Goal: Navigation & Orientation: Find specific page/section

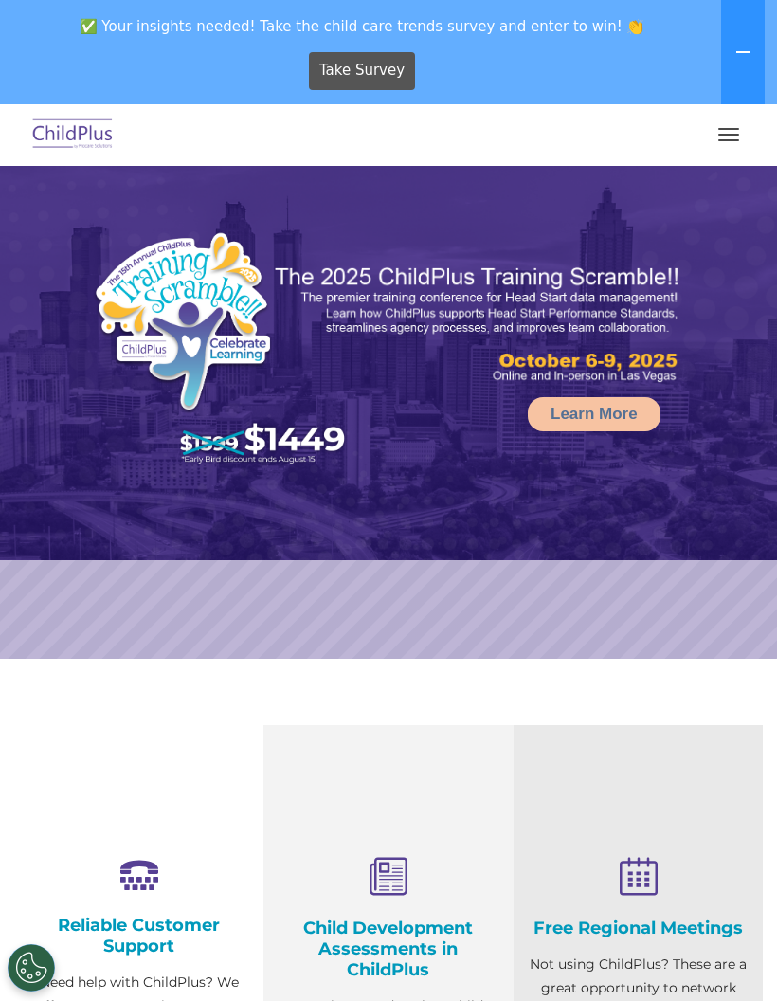
select select "MEDIUM"
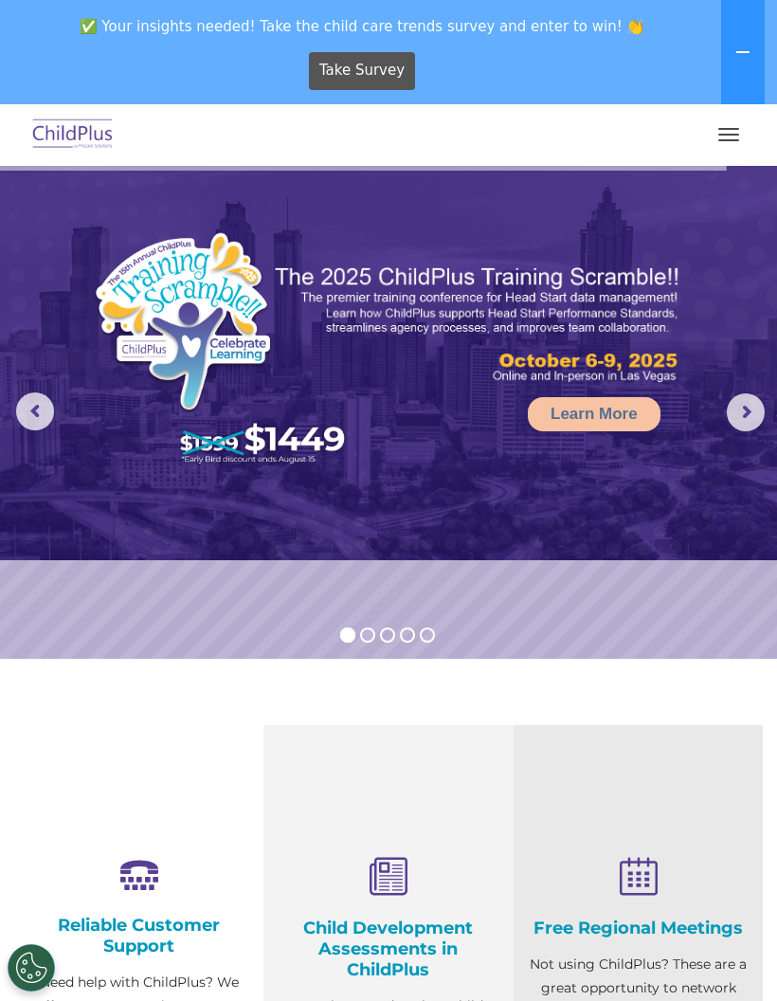
click at [63, 118] on img at bounding box center [72, 135] width 89 height 45
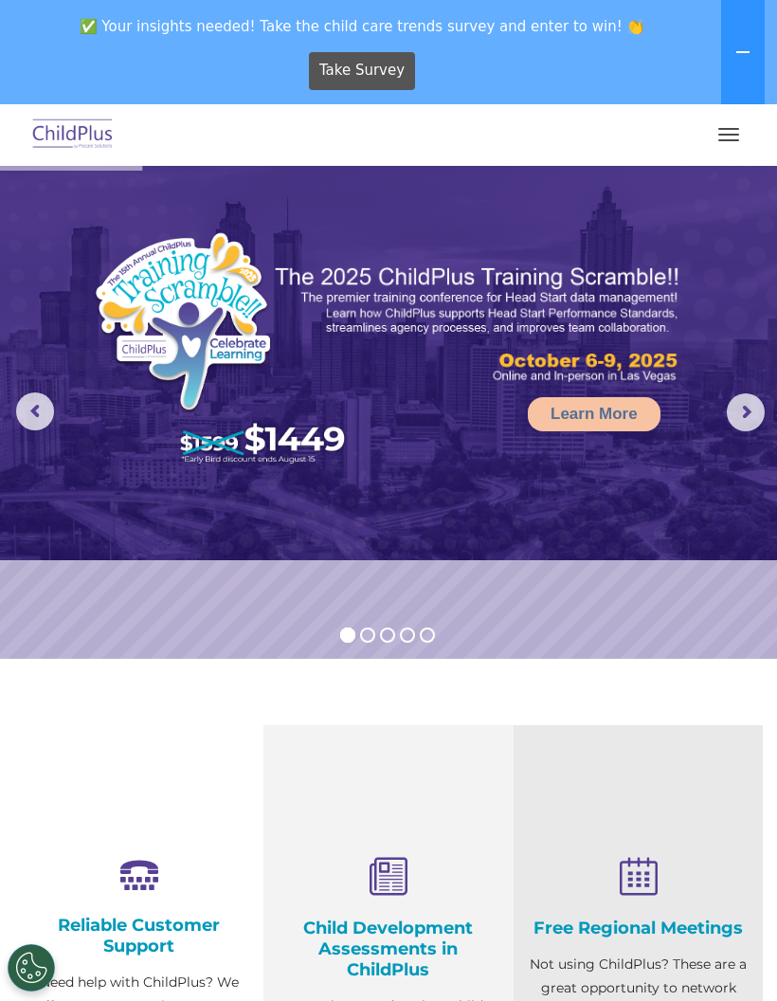
click at [743, 130] on button "button" at bounding box center [729, 134] width 40 height 30
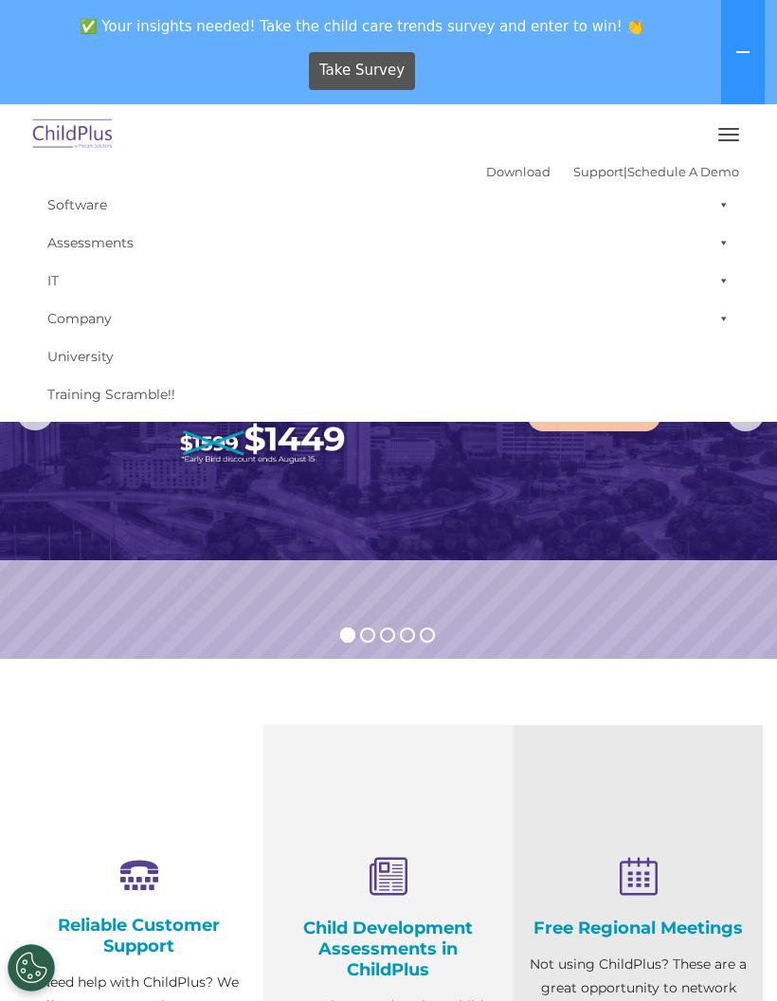
select select "MEDIUM"
click at [734, 133] on button "button" at bounding box center [729, 134] width 40 height 30
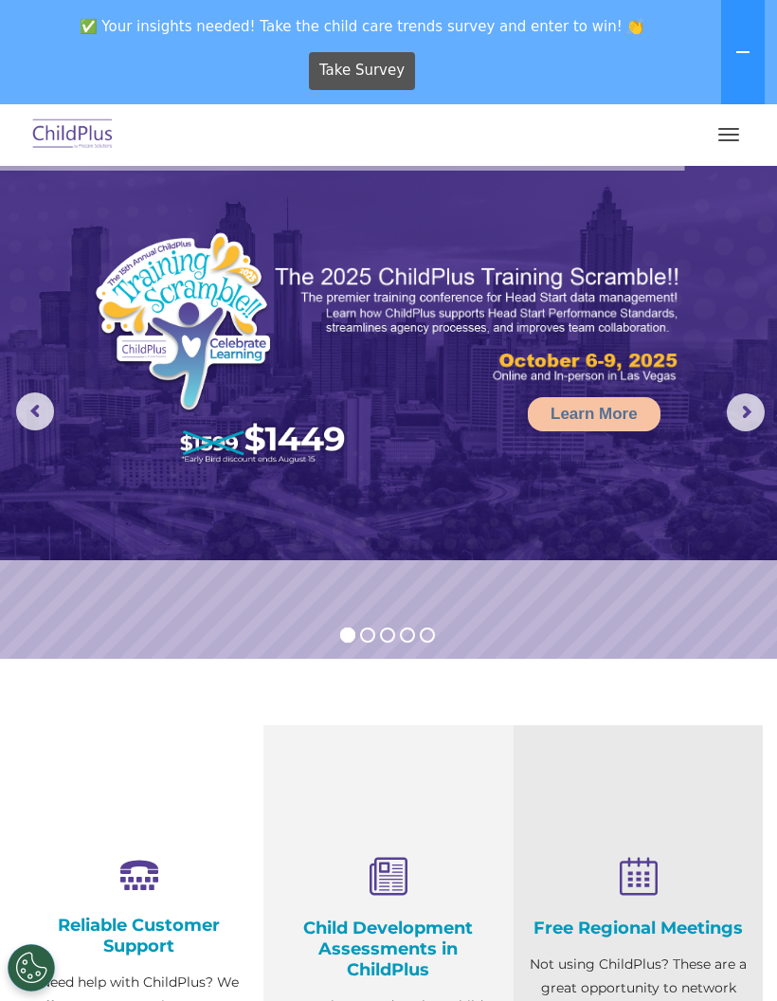
click at [745, 56] on icon at bounding box center [742, 52] width 15 height 15
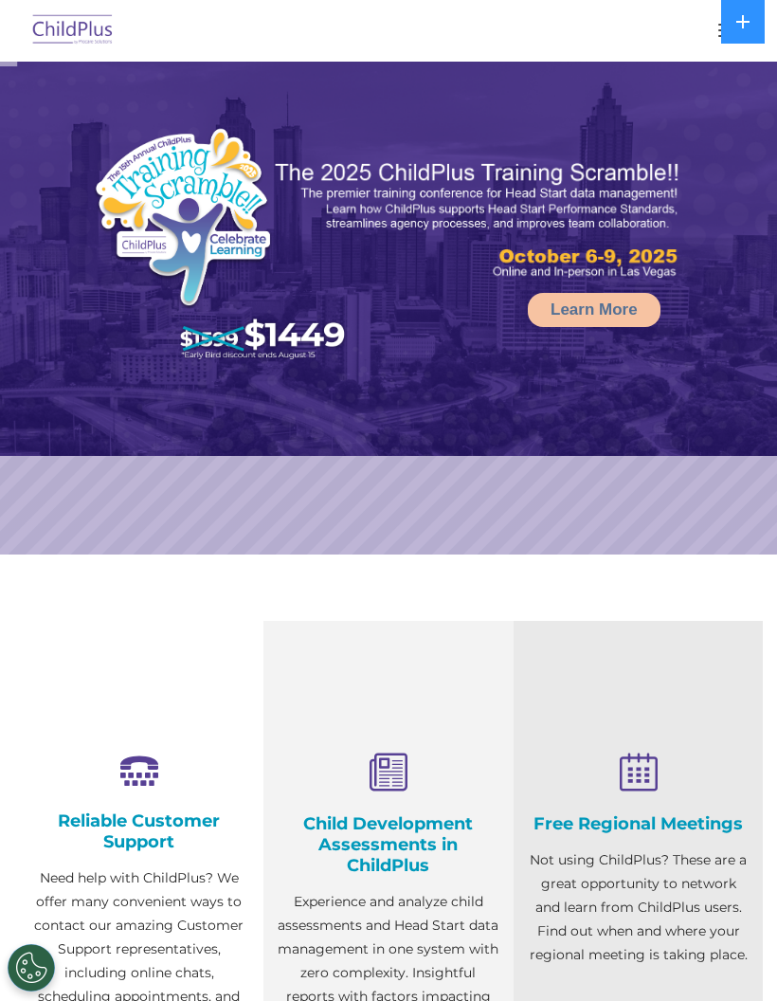
select select "MEDIUM"
click at [57, 26] on img at bounding box center [72, 31] width 89 height 45
select select "MEDIUM"
click at [747, 24] on icon at bounding box center [742, 21] width 15 height 15
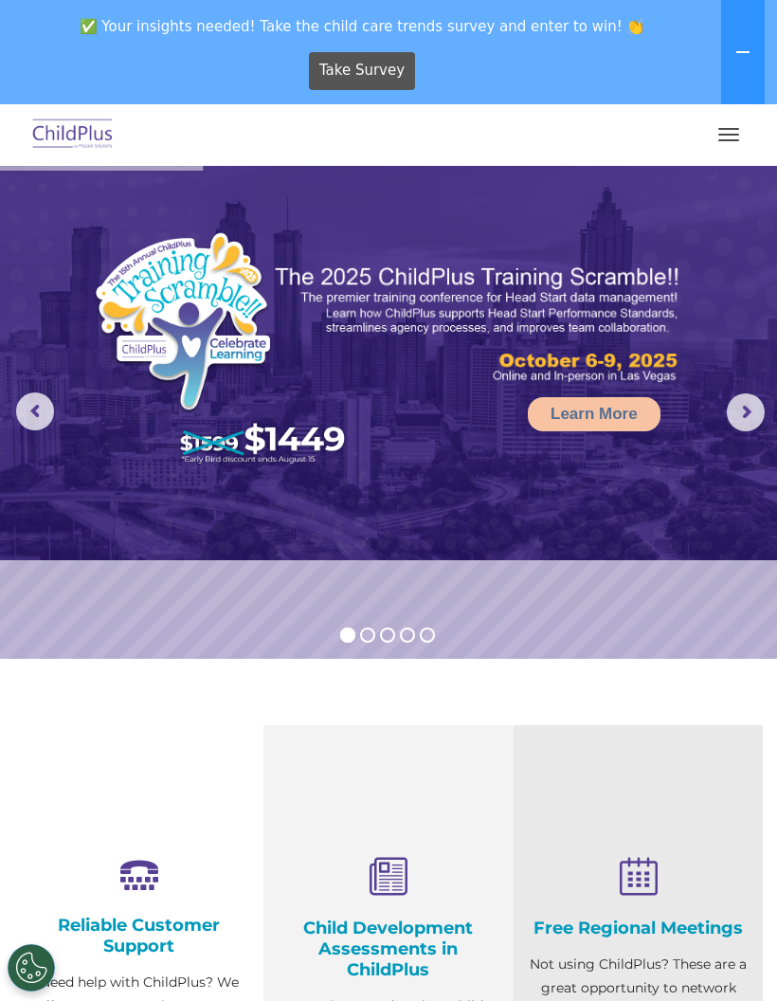
click at [726, 136] on button "button" at bounding box center [729, 134] width 40 height 30
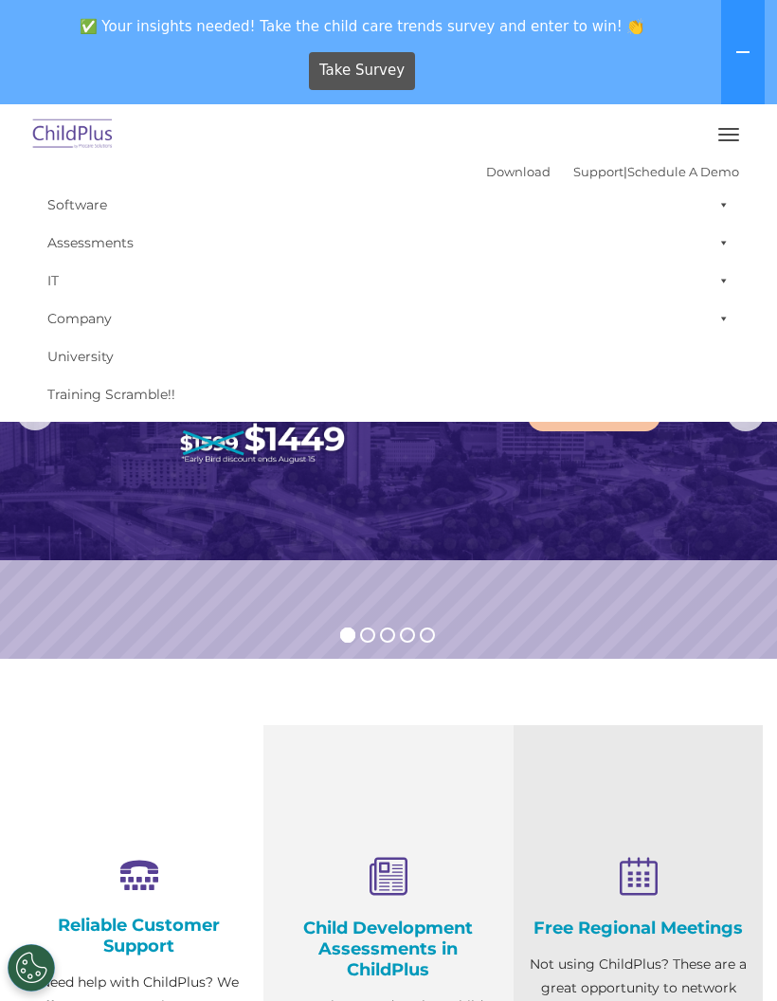
click at [486, 164] on link "Download" at bounding box center [518, 171] width 64 height 15
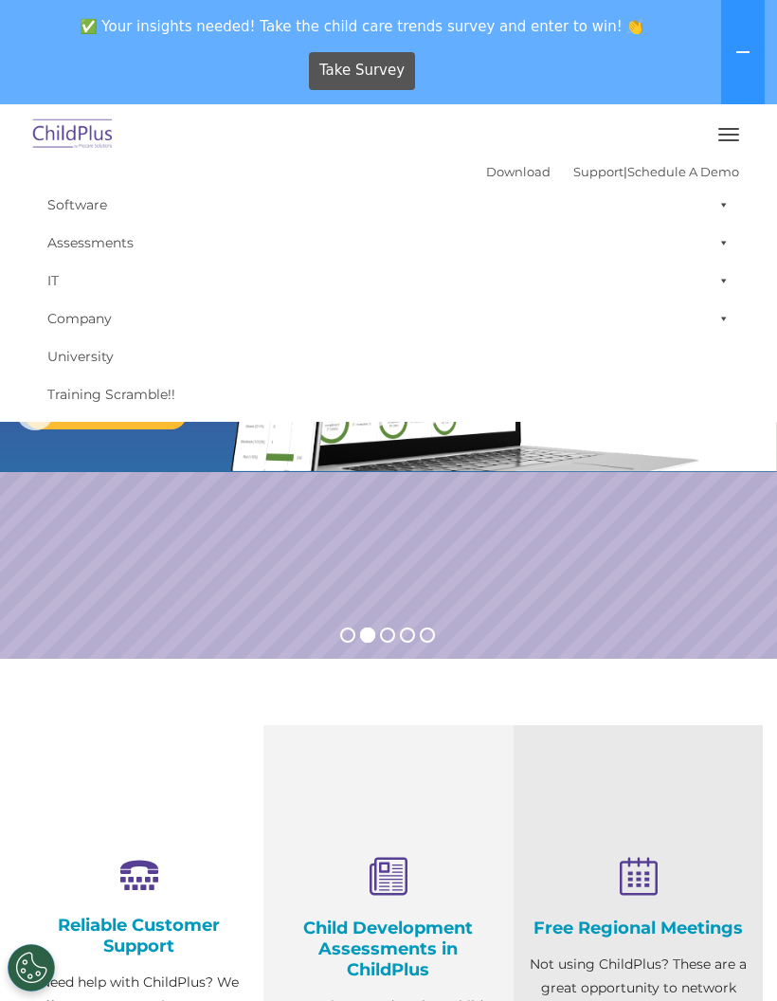
click at [723, 138] on button "button" at bounding box center [729, 134] width 40 height 30
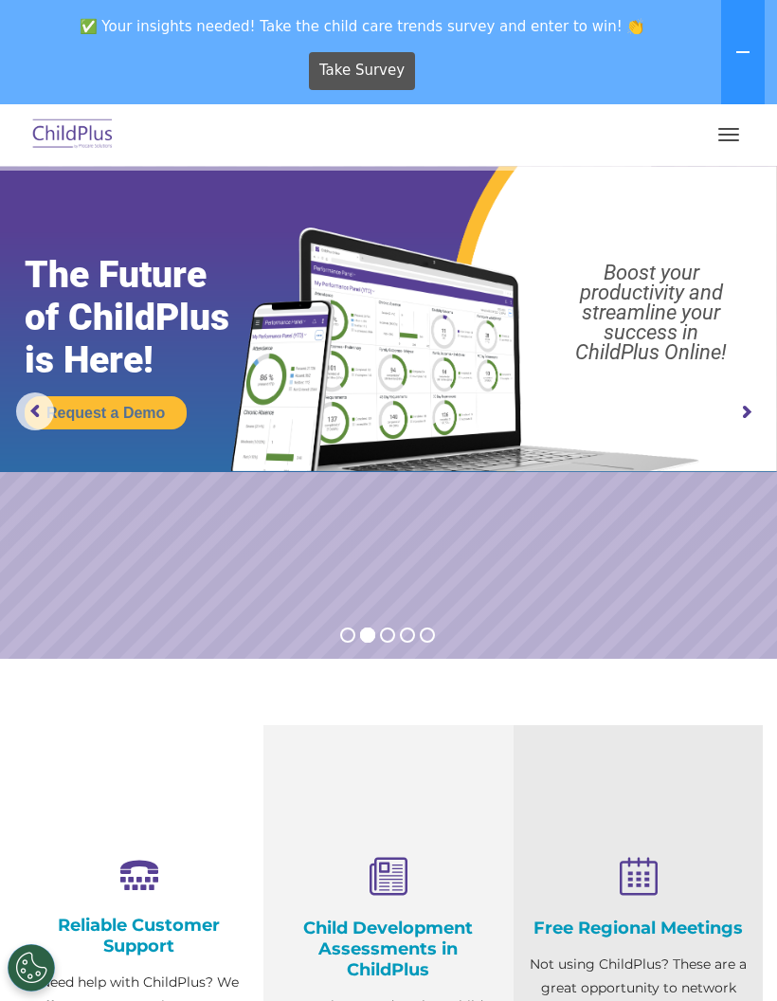
click at [749, 50] on icon at bounding box center [742, 52] width 15 height 15
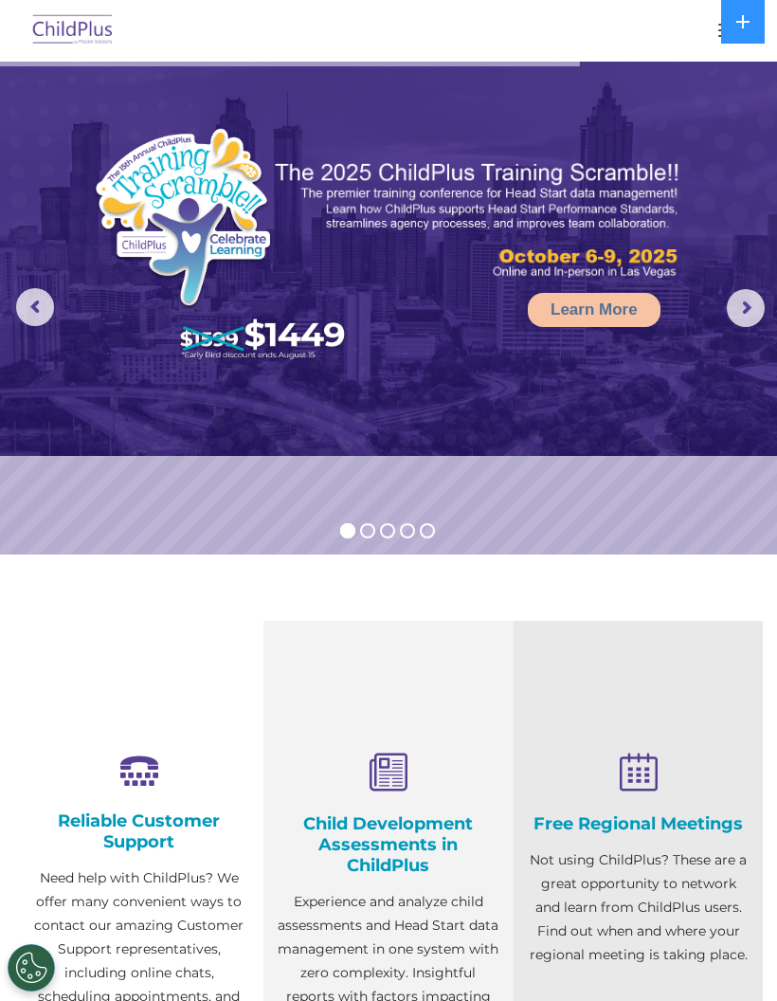
select select "MEDIUM"
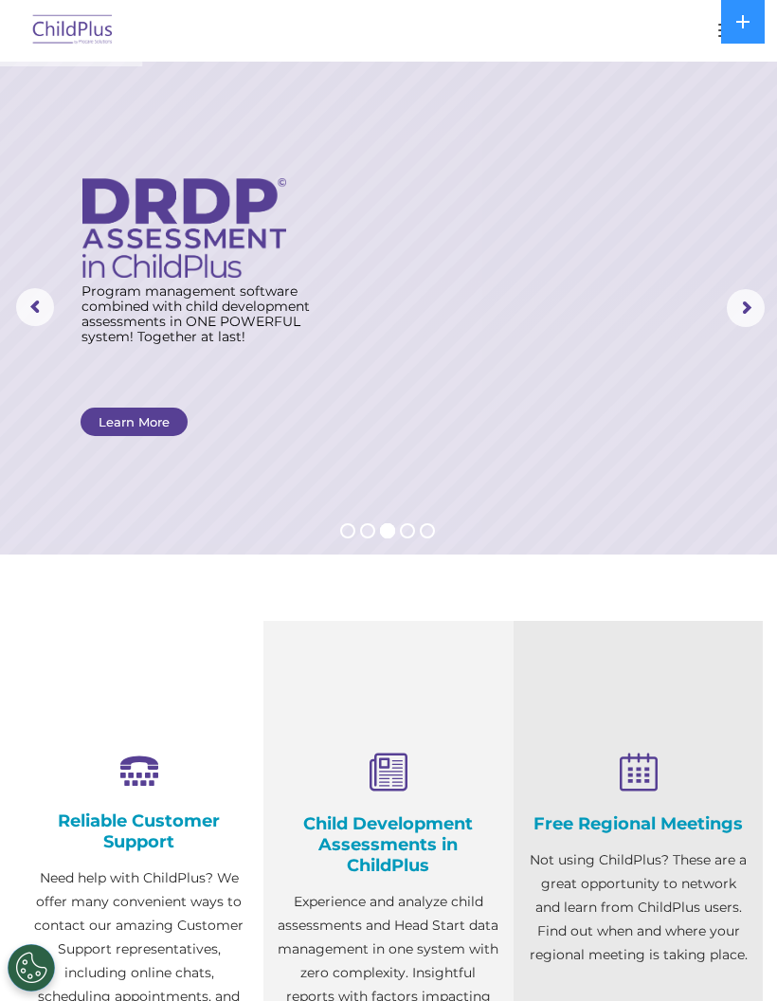
click at [59, 33] on img at bounding box center [72, 31] width 89 height 45
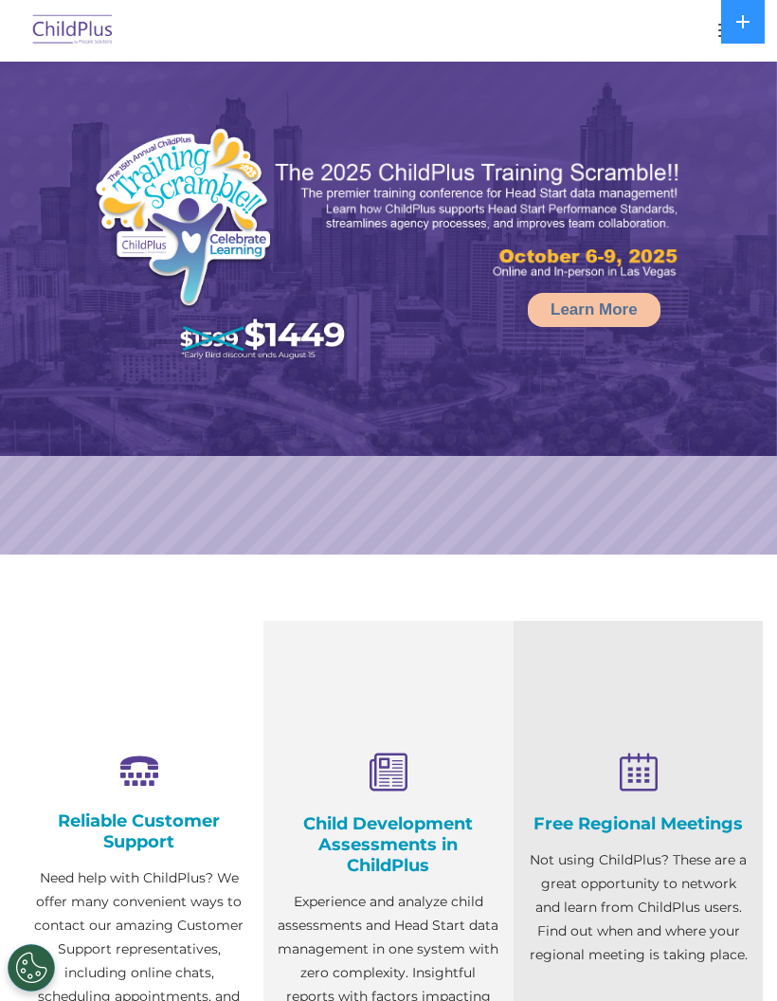
select select "MEDIUM"
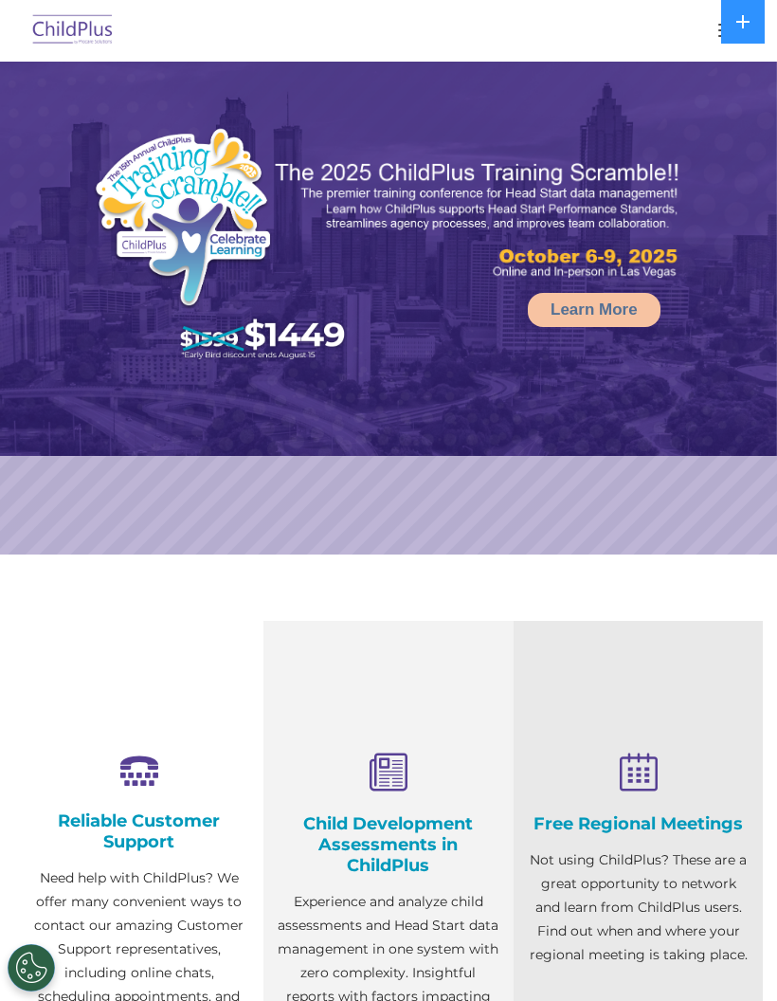
select select "MEDIUM"
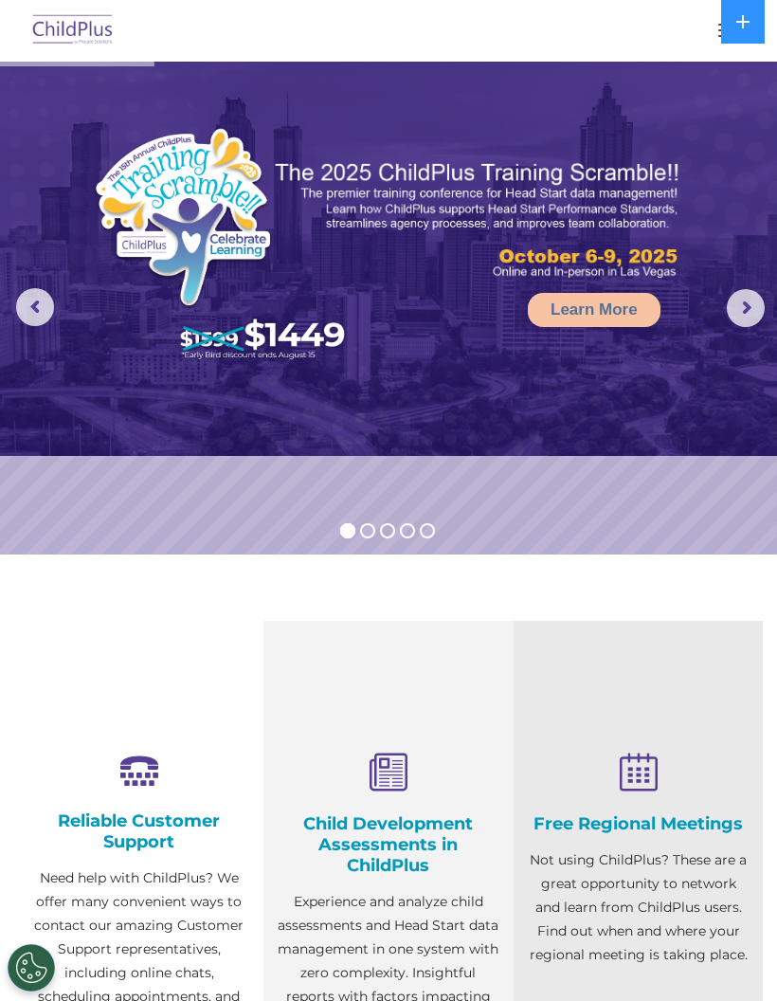
click at [638, 32] on div at bounding box center [388, 30] width 701 height 45
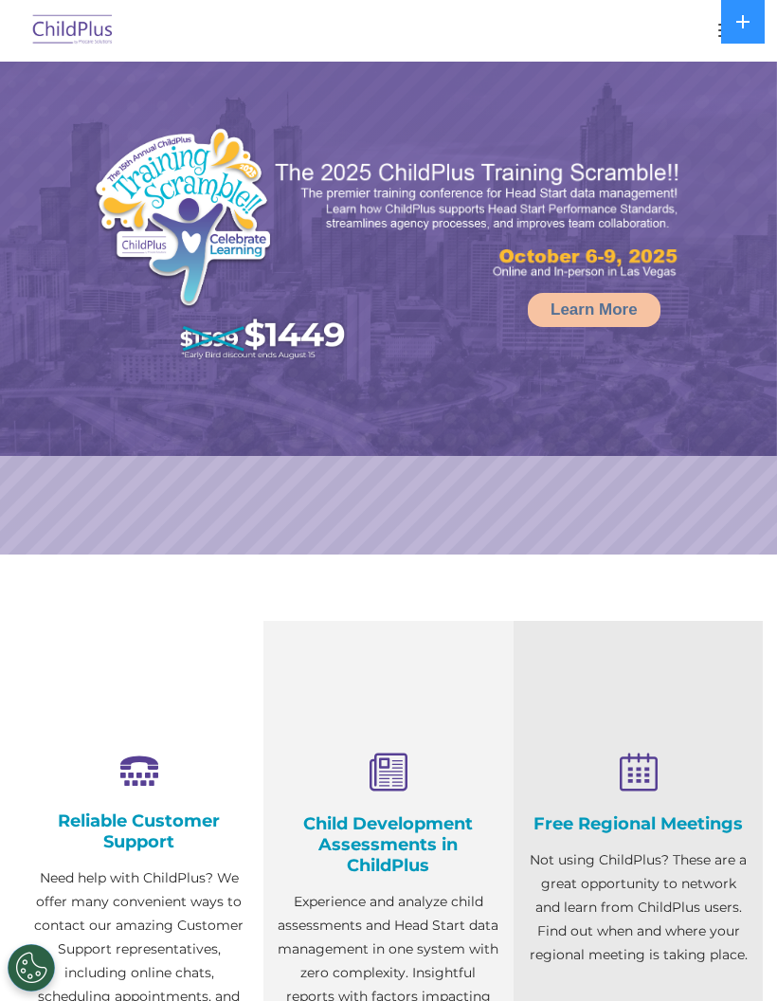
select select "MEDIUM"
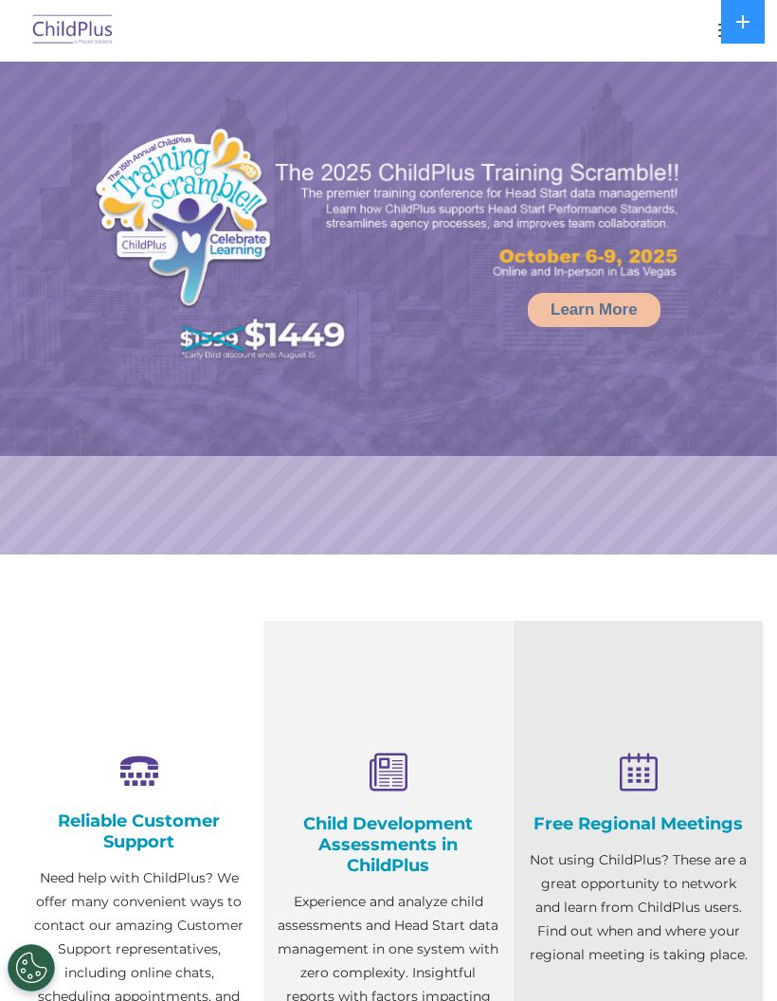
select select "MEDIUM"
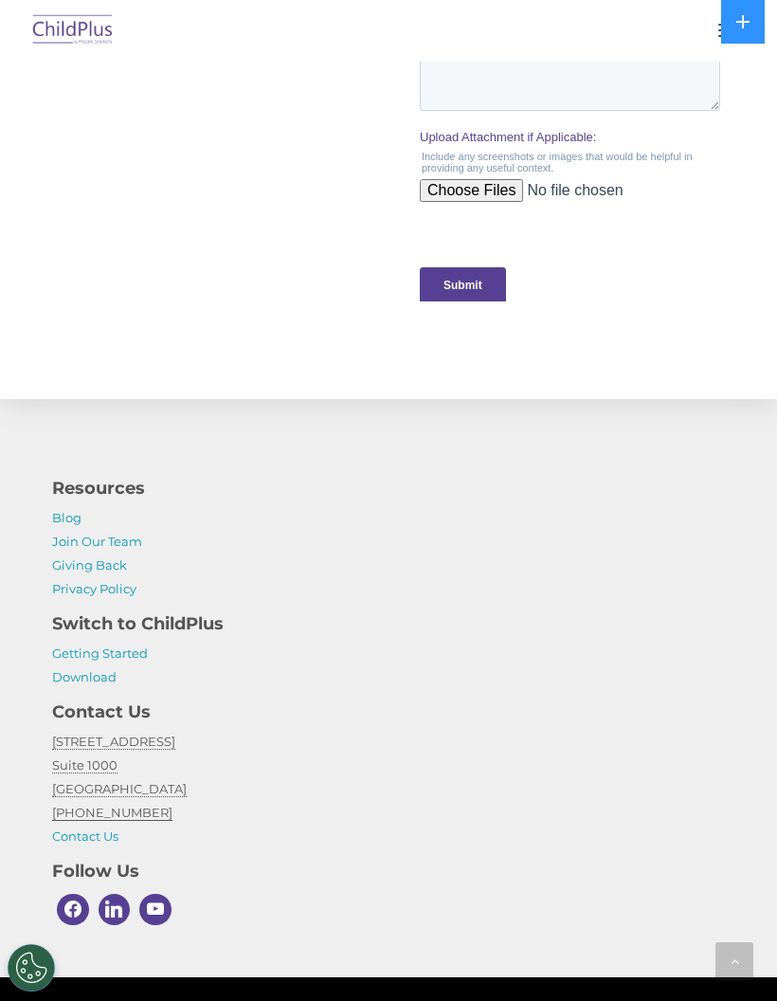
scroll to position [2045, 0]
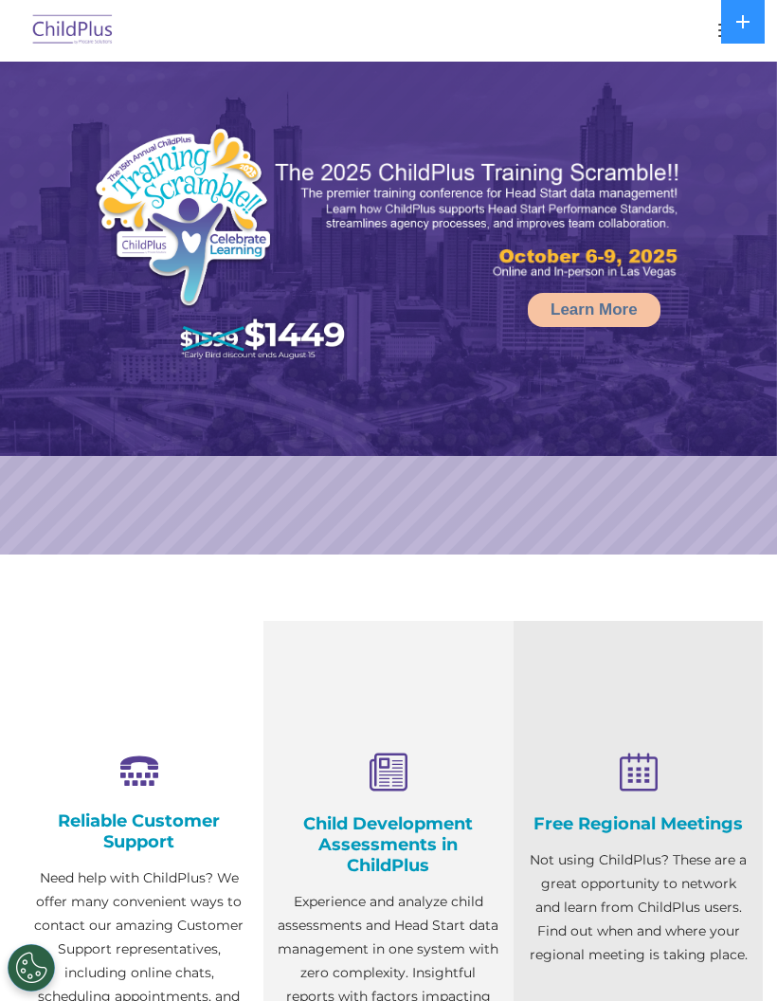
select select "MEDIUM"
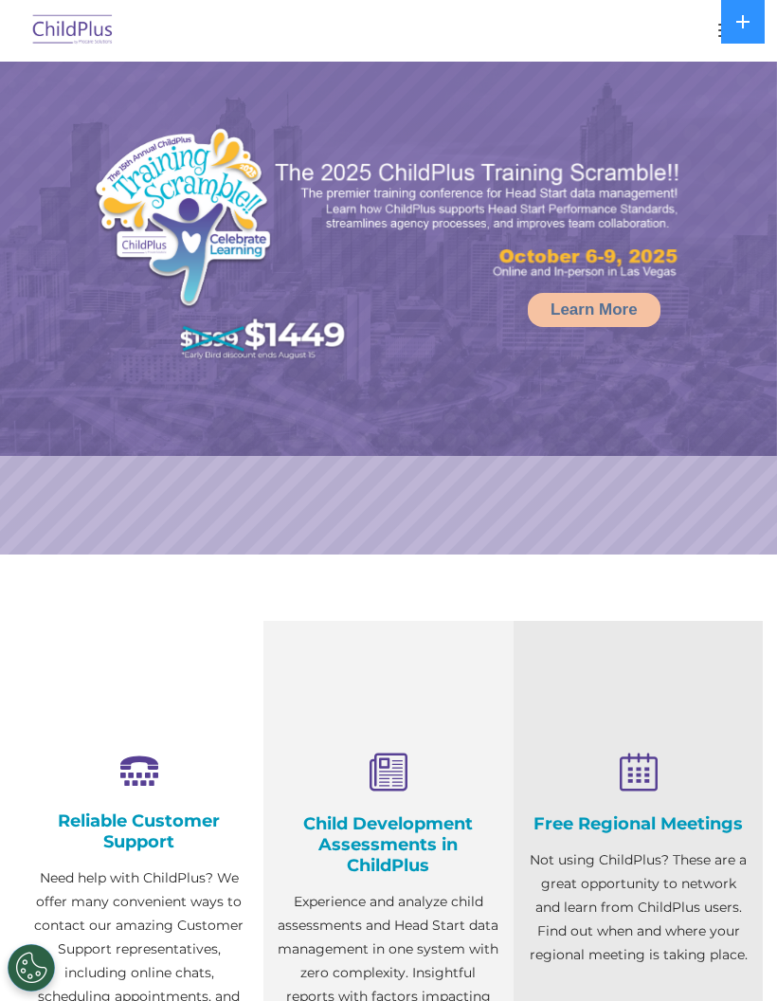
select select "MEDIUM"
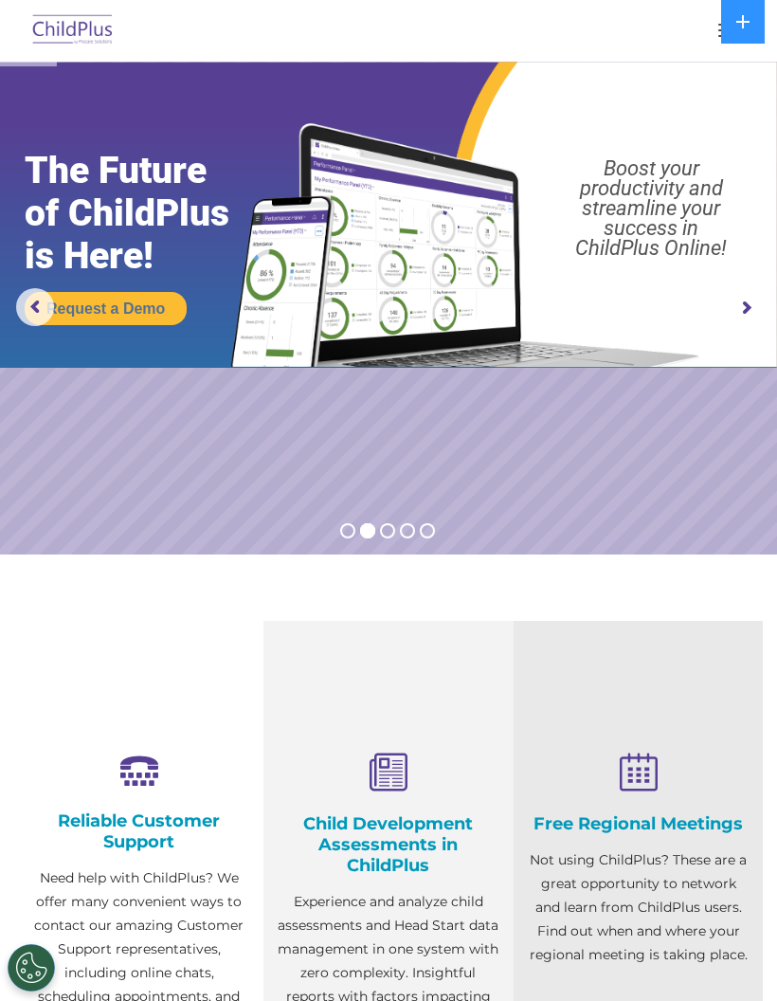
click at [710, 28] on button "button" at bounding box center [729, 30] width 40 height 30
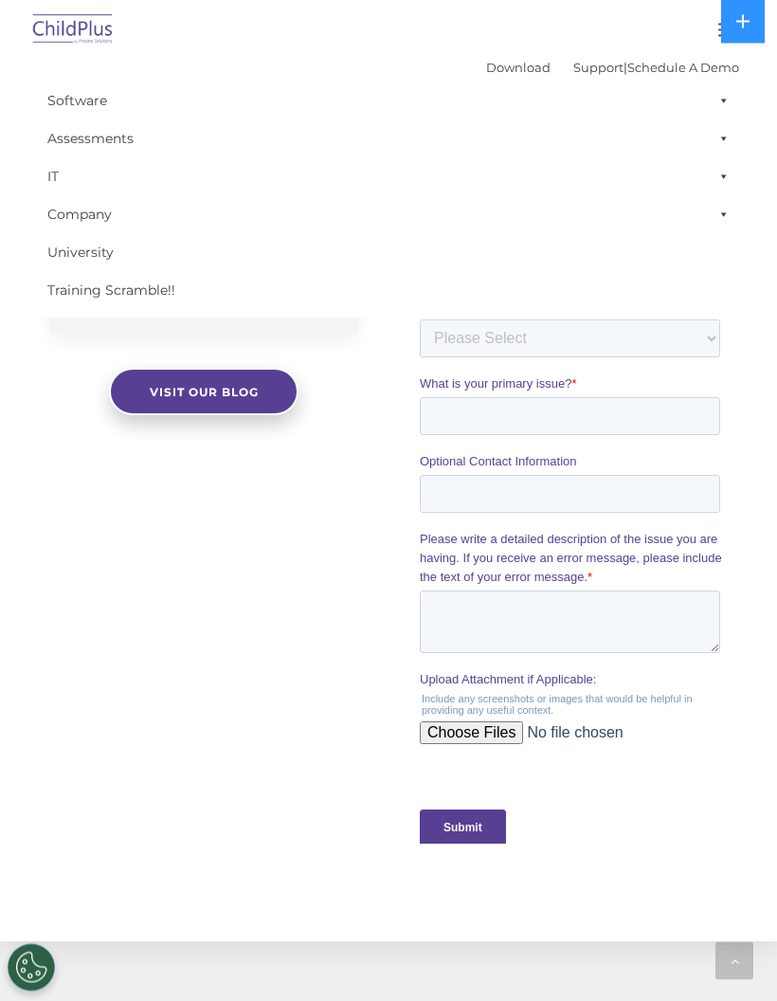
scroll to position [1505, 0]
